Goal: Information Seeking & Learning: Learn about a topic

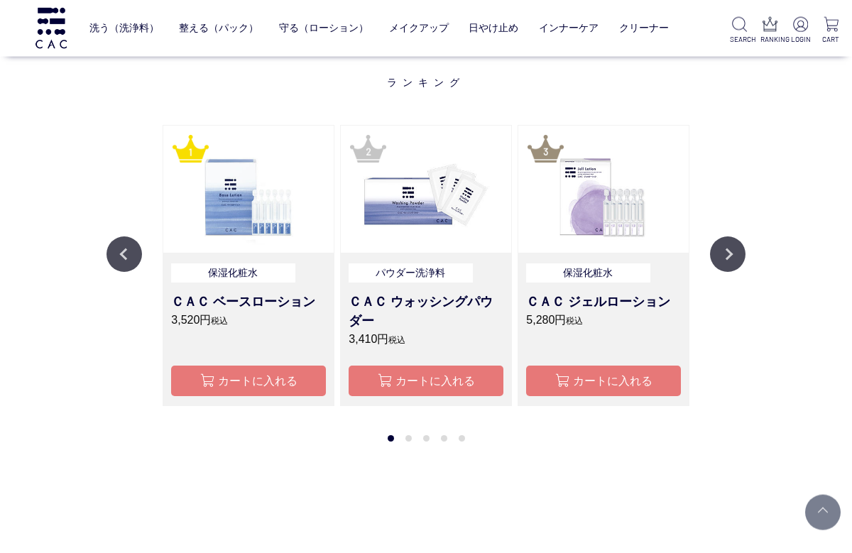
scroll to position [1056, 0]
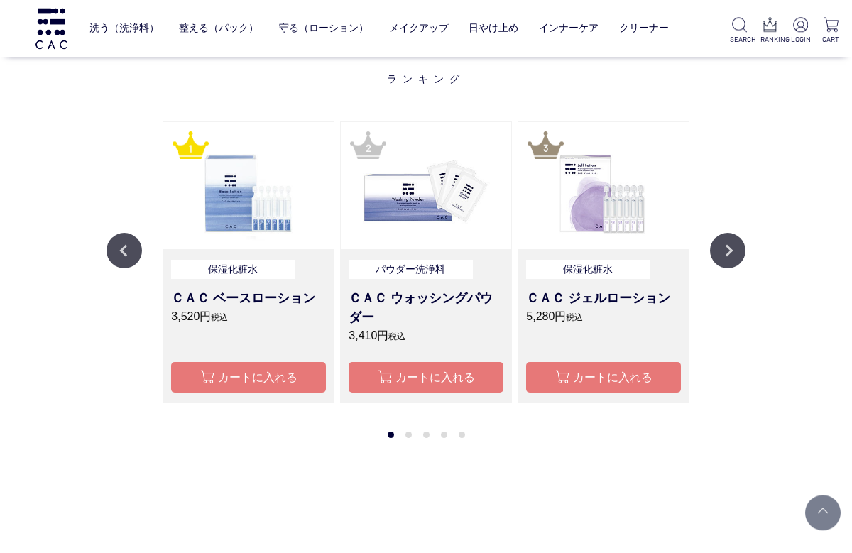
click at [731, 236] on button "Next" at bounding box center [727, 250] width 35 height 35
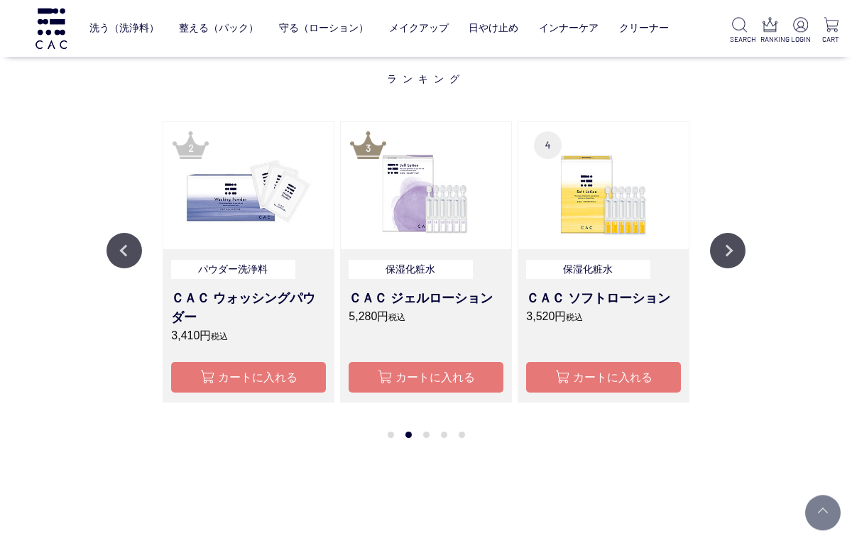
click at [723, 246] on button "Next" at bounding box center [727, 250] width 35 height 35
click at [726, 253] on button "Next" at bounding box center [727, 250] width 35 height 35
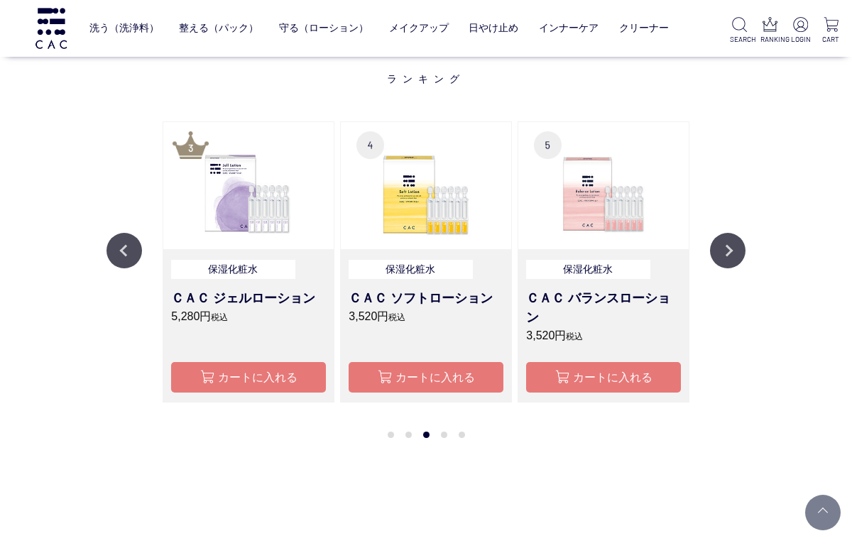
click at [717, 256] on button "Next" at bounding box center [727, 250] width 35 height 35
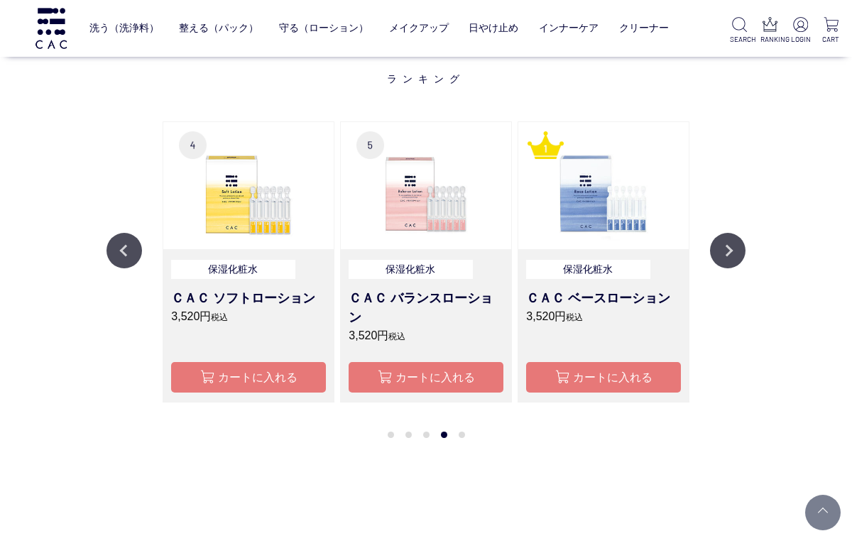
click at [721, 254] on button "Next" at bounding box center [727, 250] width 35 height 35
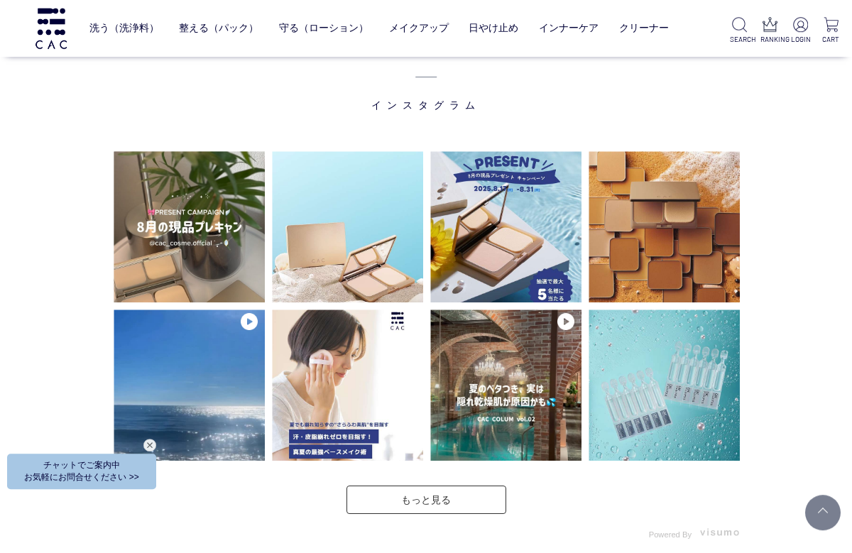
scroll to position [3000, 0]
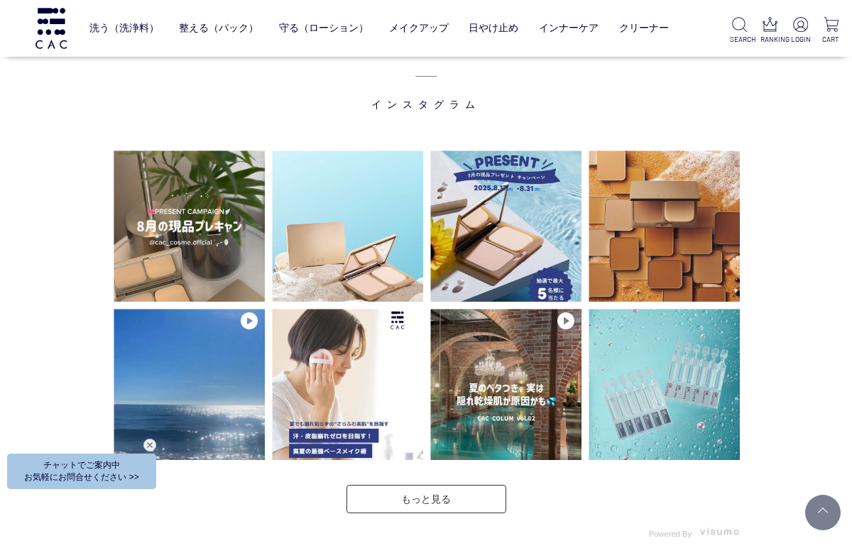
click at [474, 494] on link "もっと見る" at bounding box center [426, 499] width 160 height 28
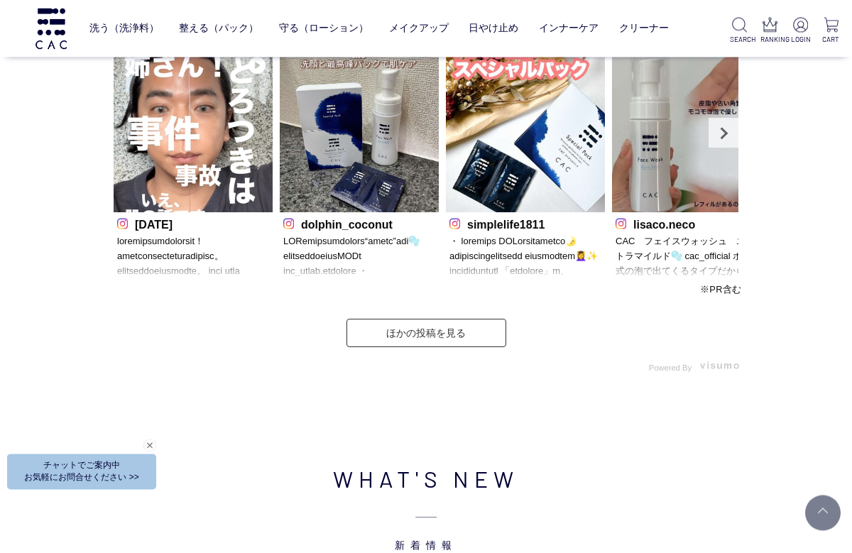
scroll to position [3899, 0]
click at [434, 334] on link "ほかの投稿を見る" at bounding box center [426, 333] width 160 height 28
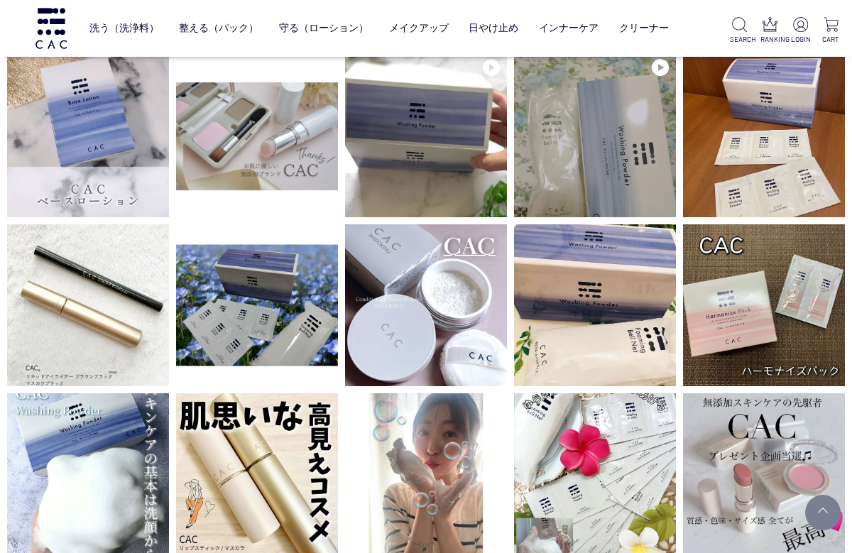
scroll to position [1562, 0]
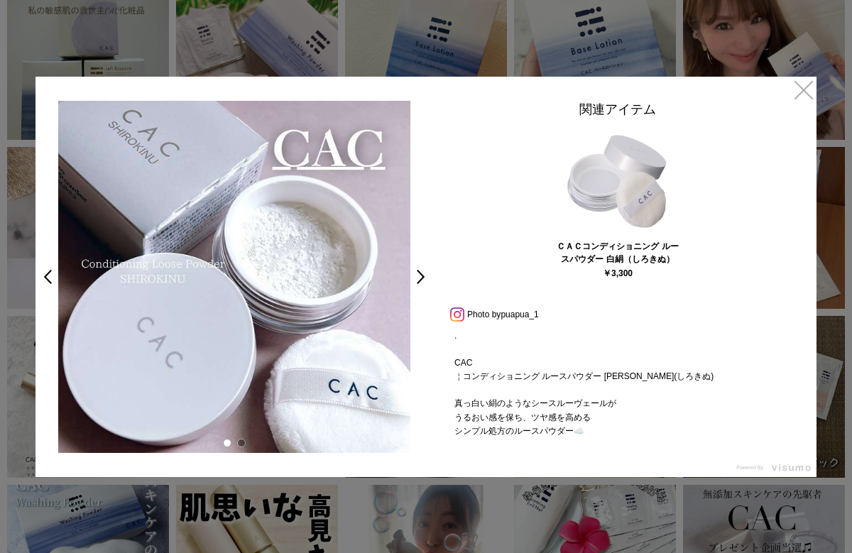
click at [415, 277] on link ">" at bounding box center [425, 277] width 20 height 26
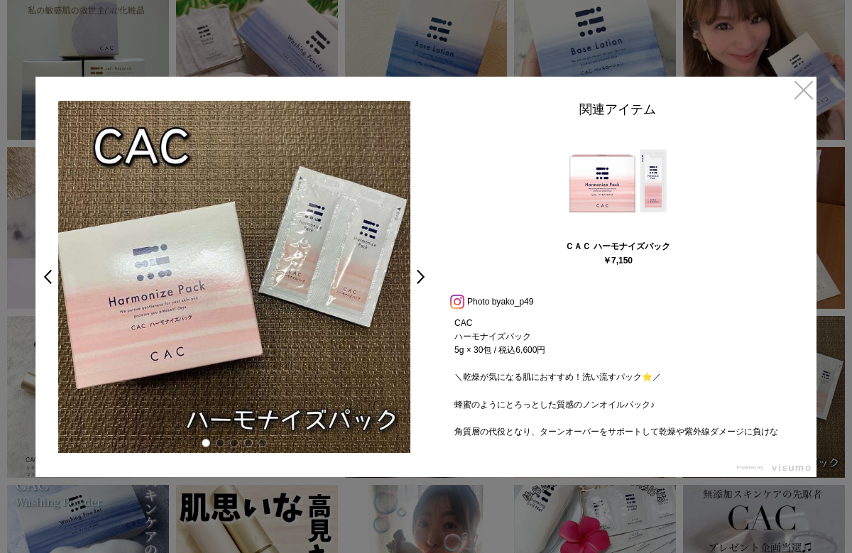
click at [804, 96] on link "×" at bounding box center [804, 90] width 26 height 26
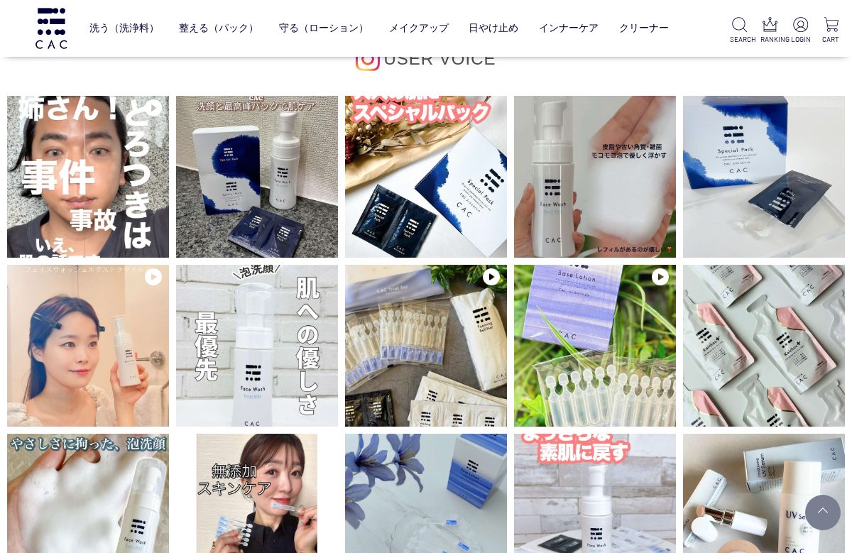
scroll to position [1562, 0]
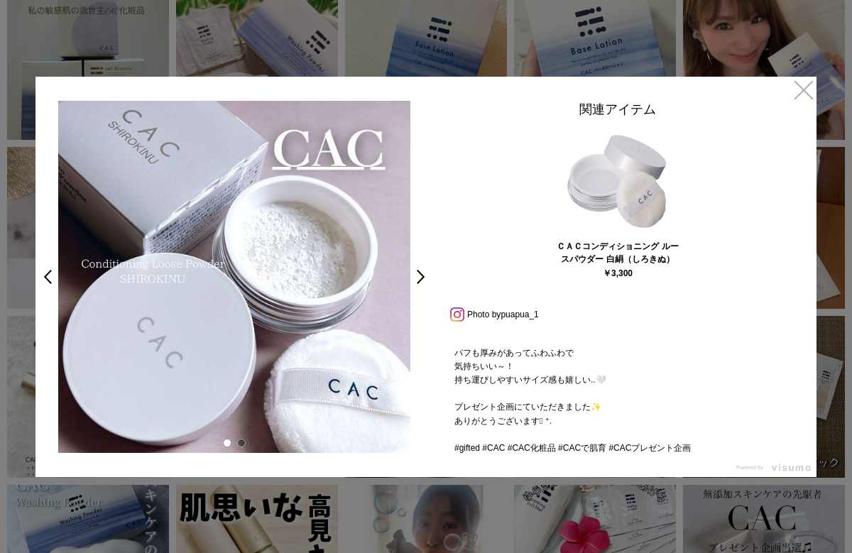
scroll to position [214, 0]
click at [623, 165] on img at bounding box center [617, 181] width 106 height 106
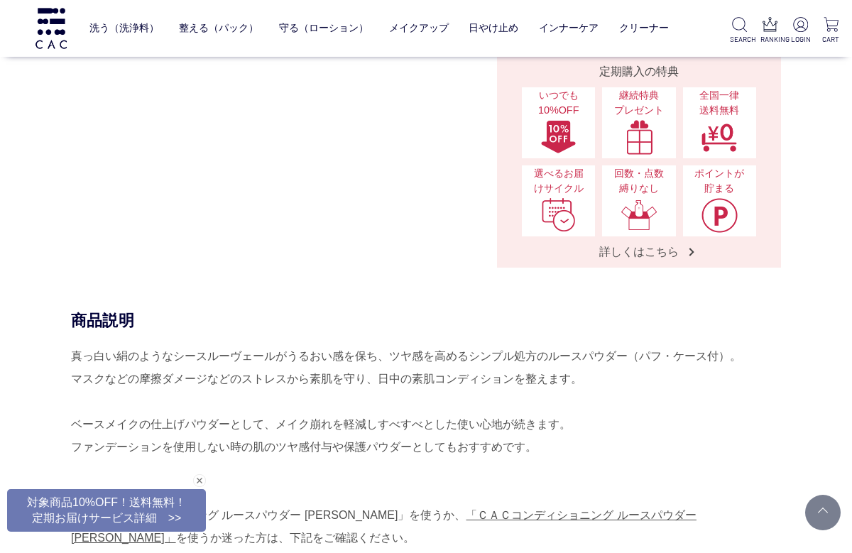
scroll to position [394, 0]
